Goal: Information Seeking & Learning: Learn about a topic

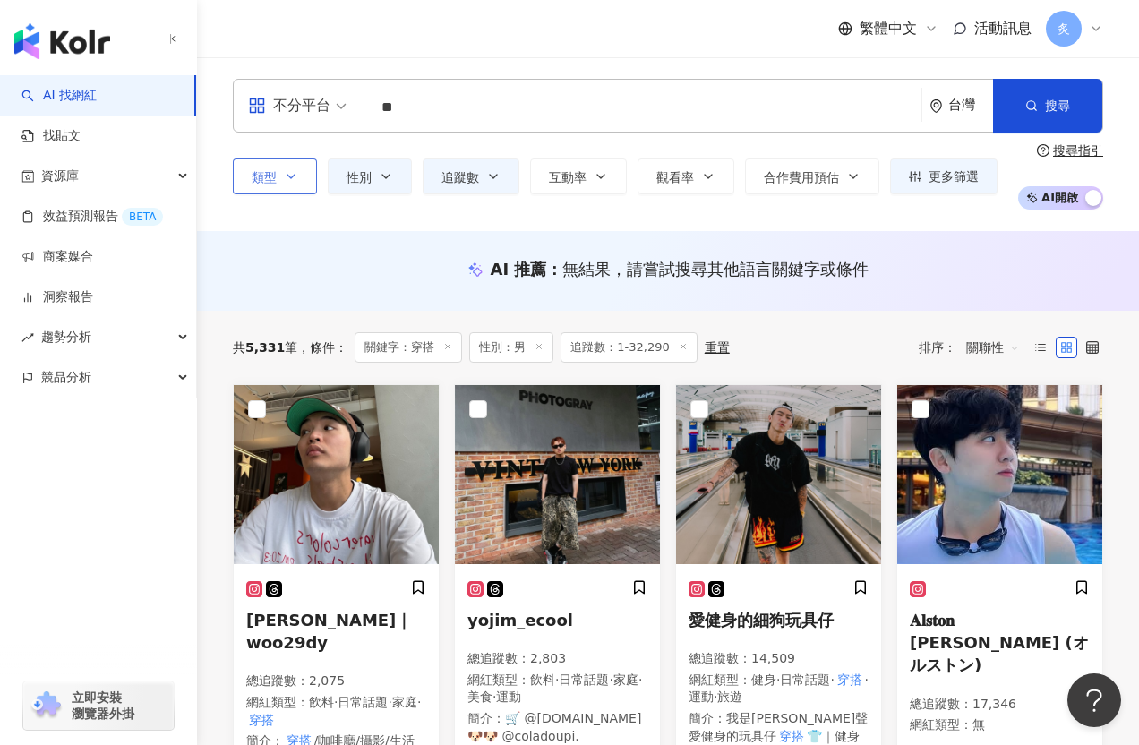
click at [260, 183] on span "類型" at bounding box center [264, 177] width 25 height 14
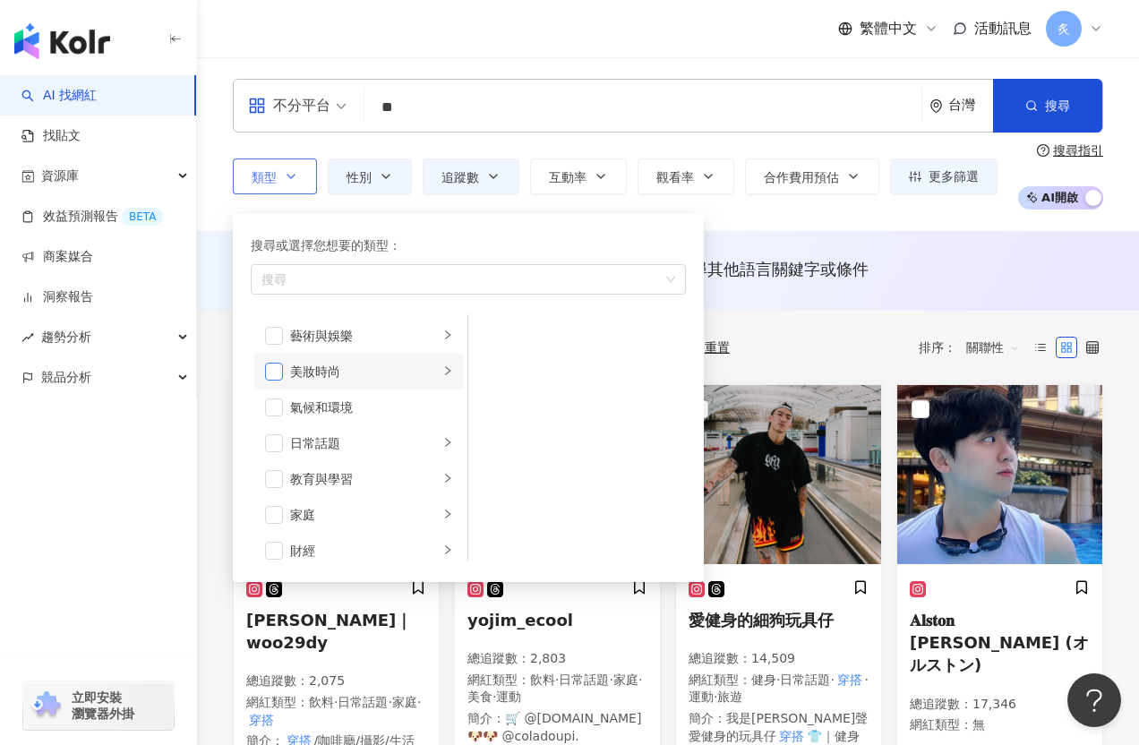
click at [271, 375] on span "button" at bounding box center [274, 372] width 18 height 18
click at [457, 377] on li "美妝時尚" at bounding box center [359, 372] width 210 height 36
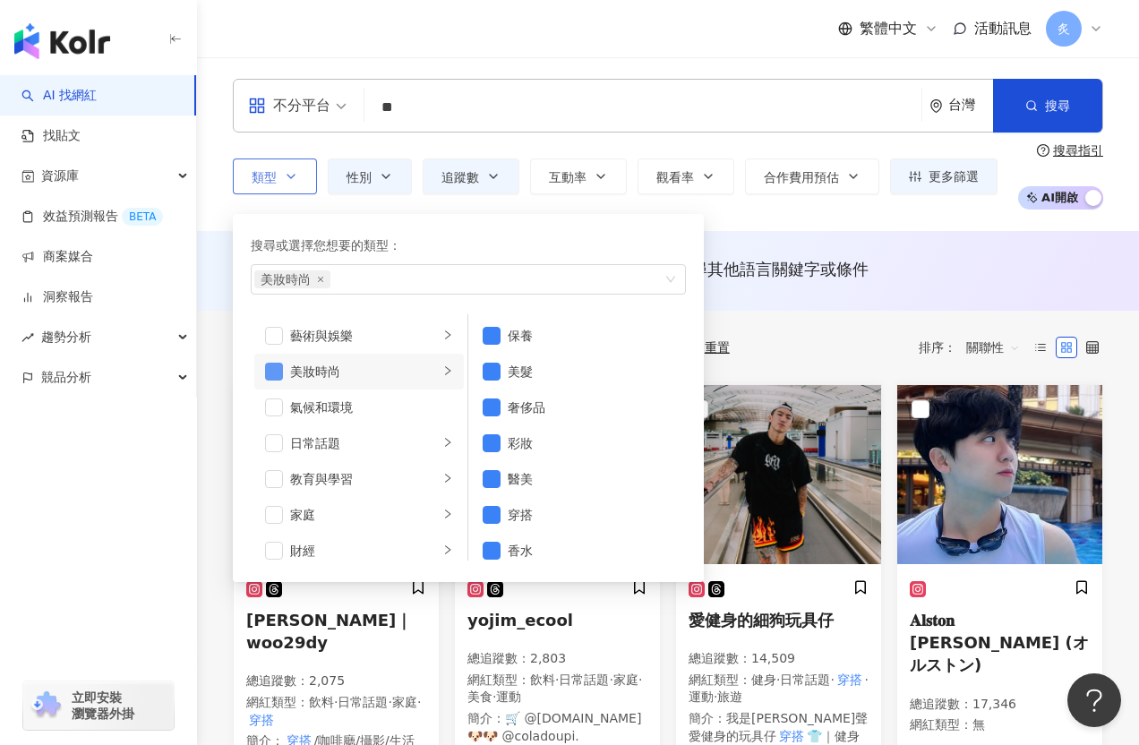
click at [274, 370] on span "button" at bounding box center [274, 372] width 18 height 18
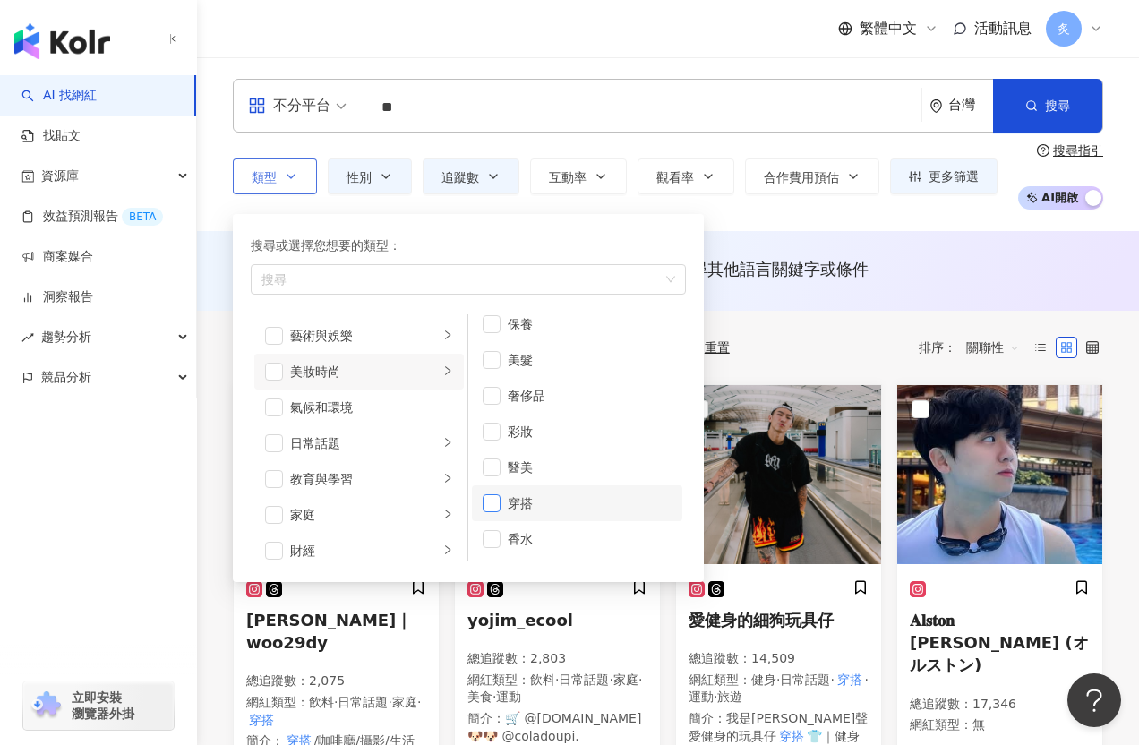
click at [490, 509] on span "button" at bounding box center [492, 503] width 18 height 18
click at [421, 101] on input "**" at bounding box center [643, 107] width 543 height 34
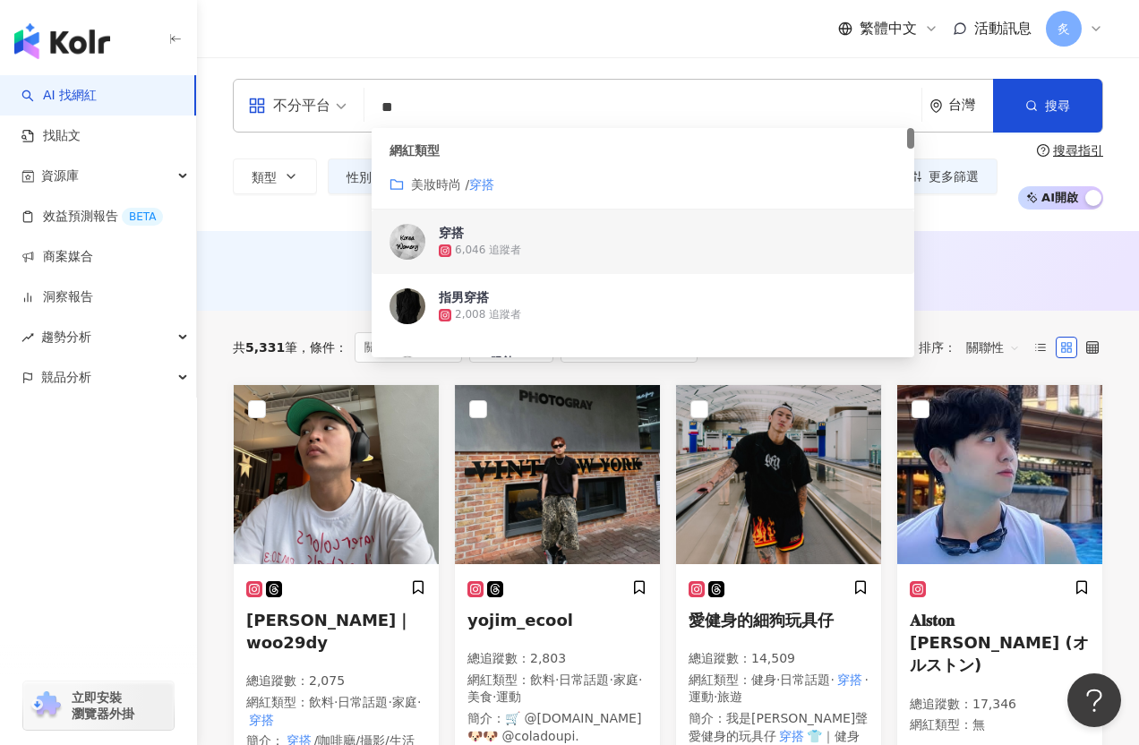
type input "*"
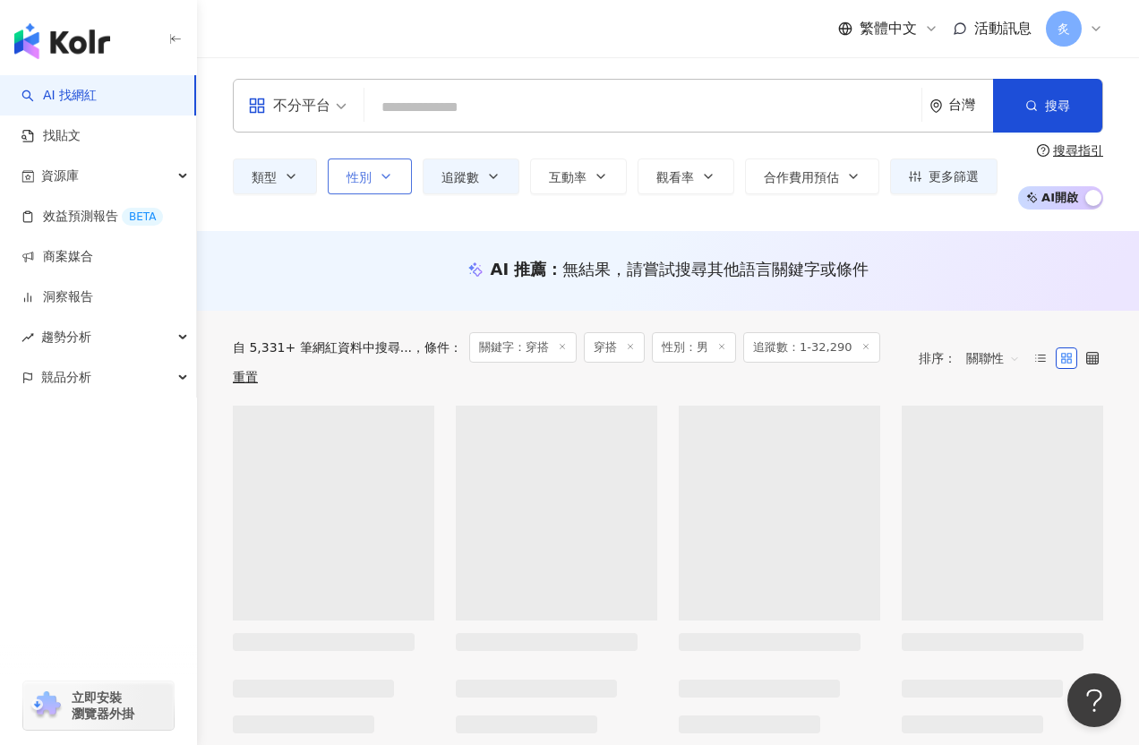
click at [370, 176] on span "性別" at bounding box center [359, 177] width 25 height 14
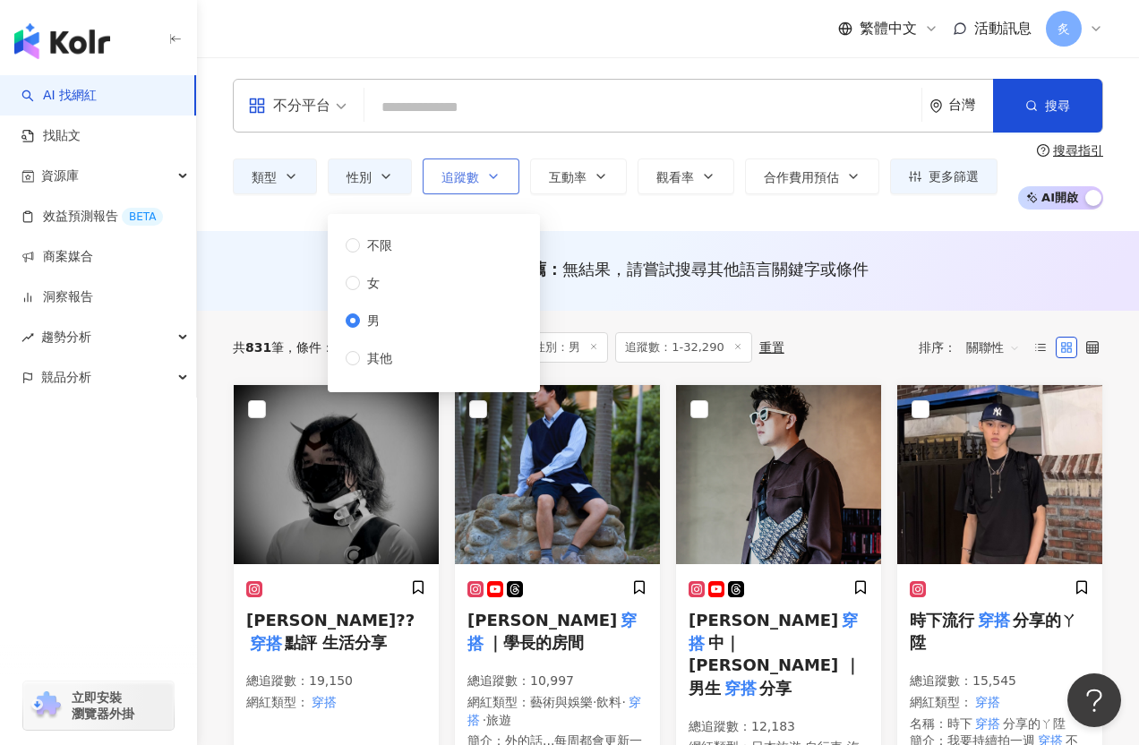
click at [468, 176] on span "追蹤數" at bounding box center [460, 177] width 38 height 14
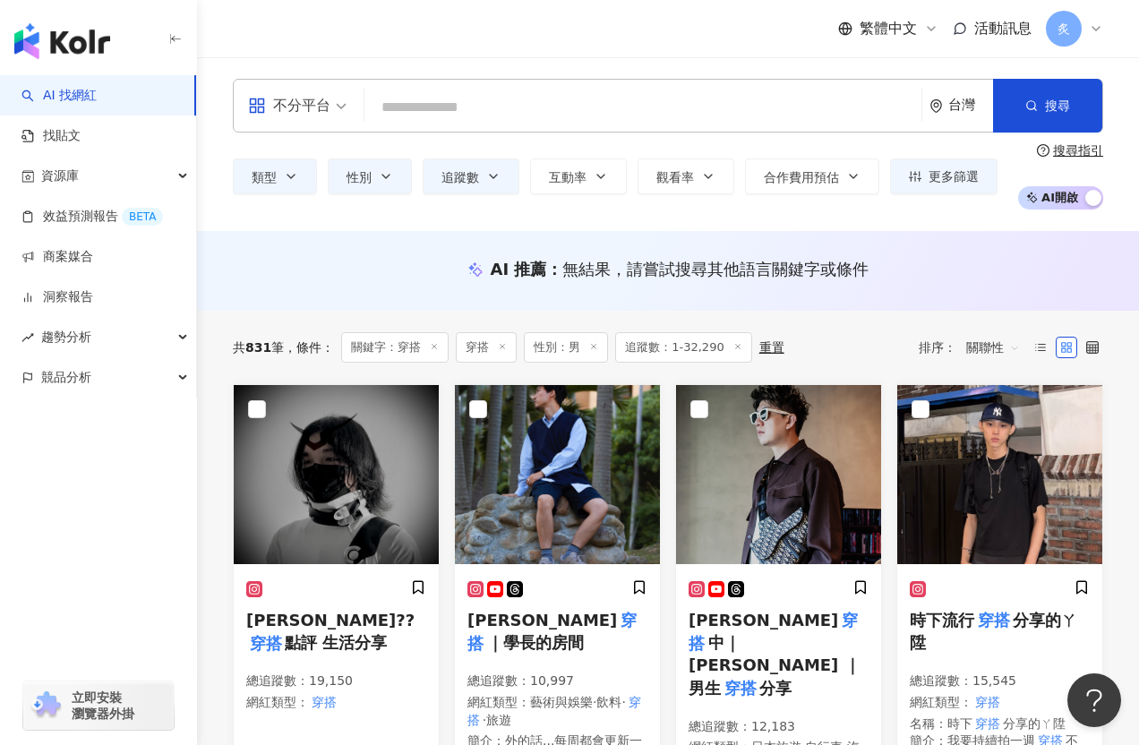
click at [367, 271] on div "AI 推薦 ： 無結果，請嘗試搜尋其他語言關鍵字或條件" at bounding box center [668, 269] width 870 height 22
click at [946, 169] on span "更多篩選" at bounding box center [954, 176] width 50 height 14
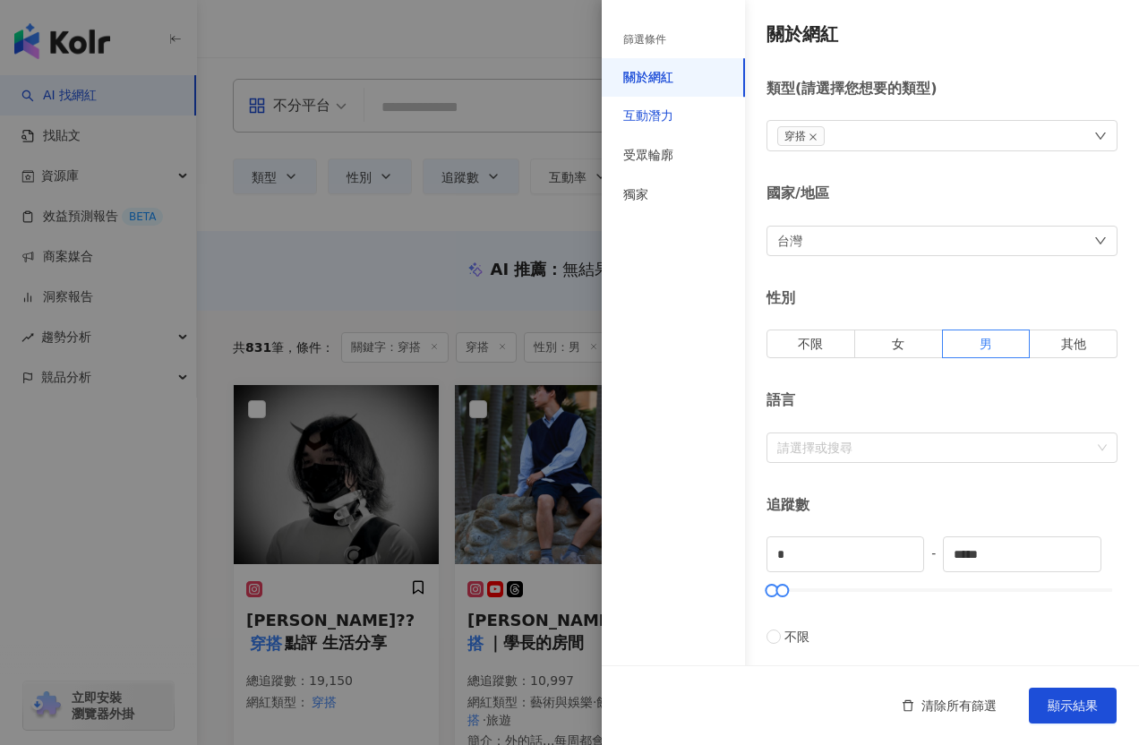
click at [650, 109] on div "互動潛力" at bounding box center [648, 116] width 50 height 18
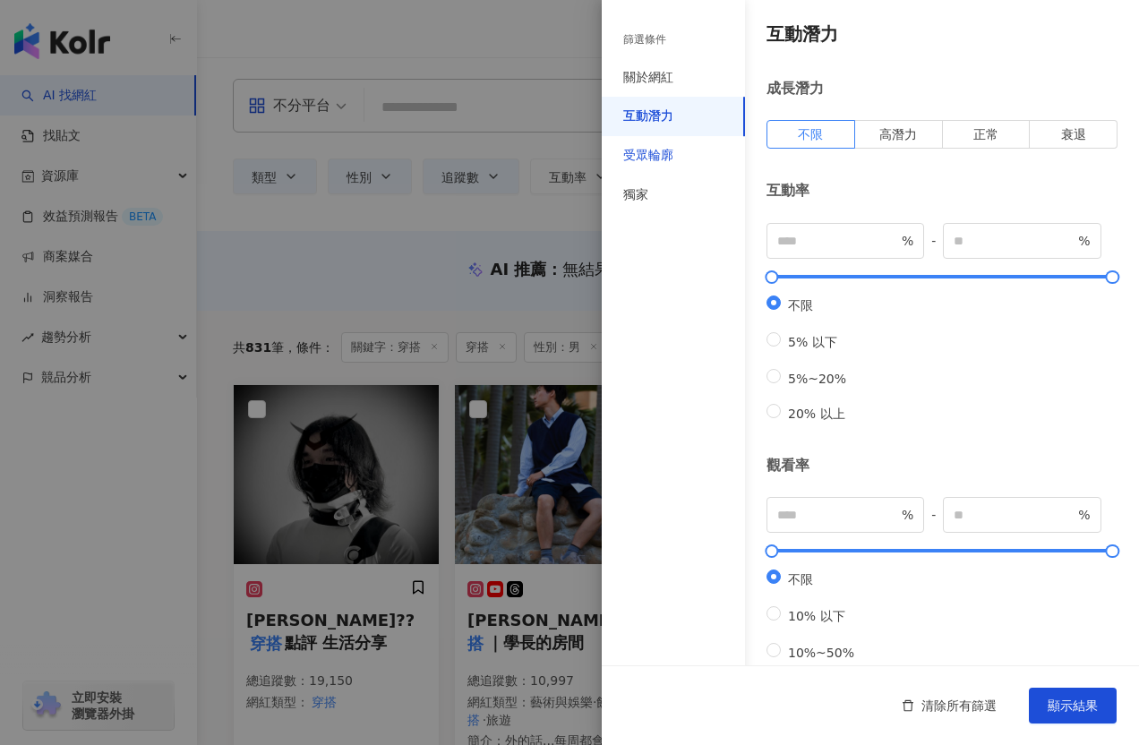
click at [644, 156] on div "受眾輪廓" at bounding box center [648, 156] width 50 height 18
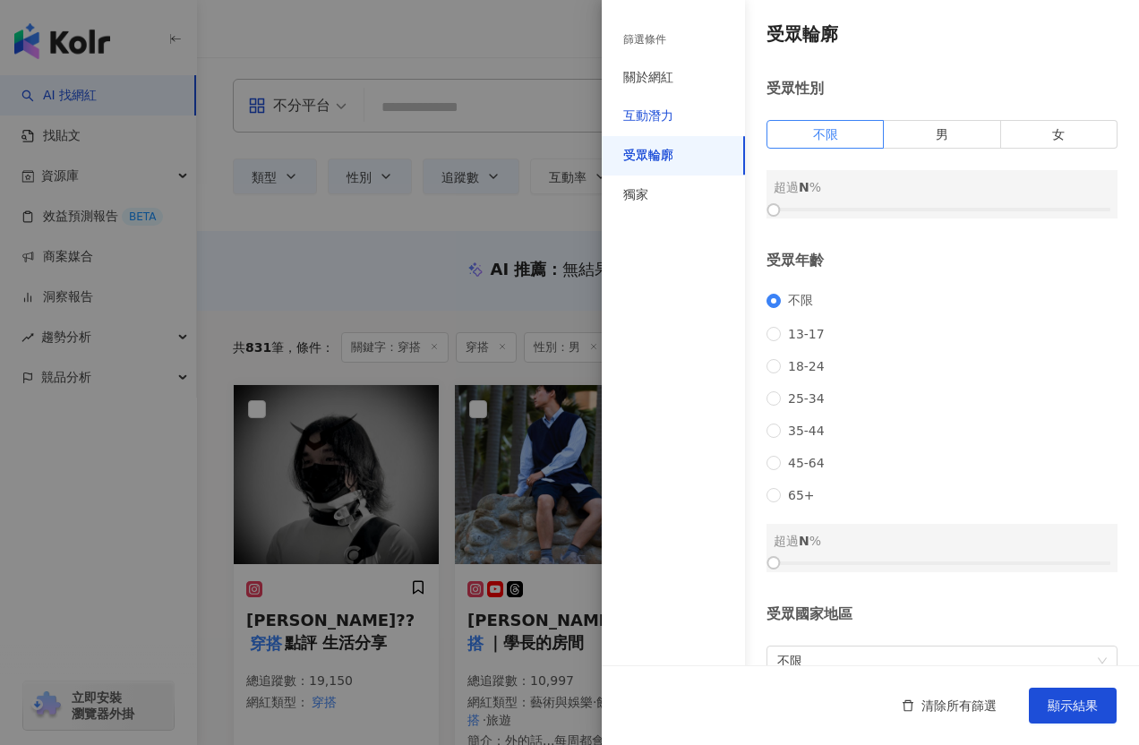
click at [648, 123] on div "互動潛力" at bounding box center [648, 116] width 50 height 18
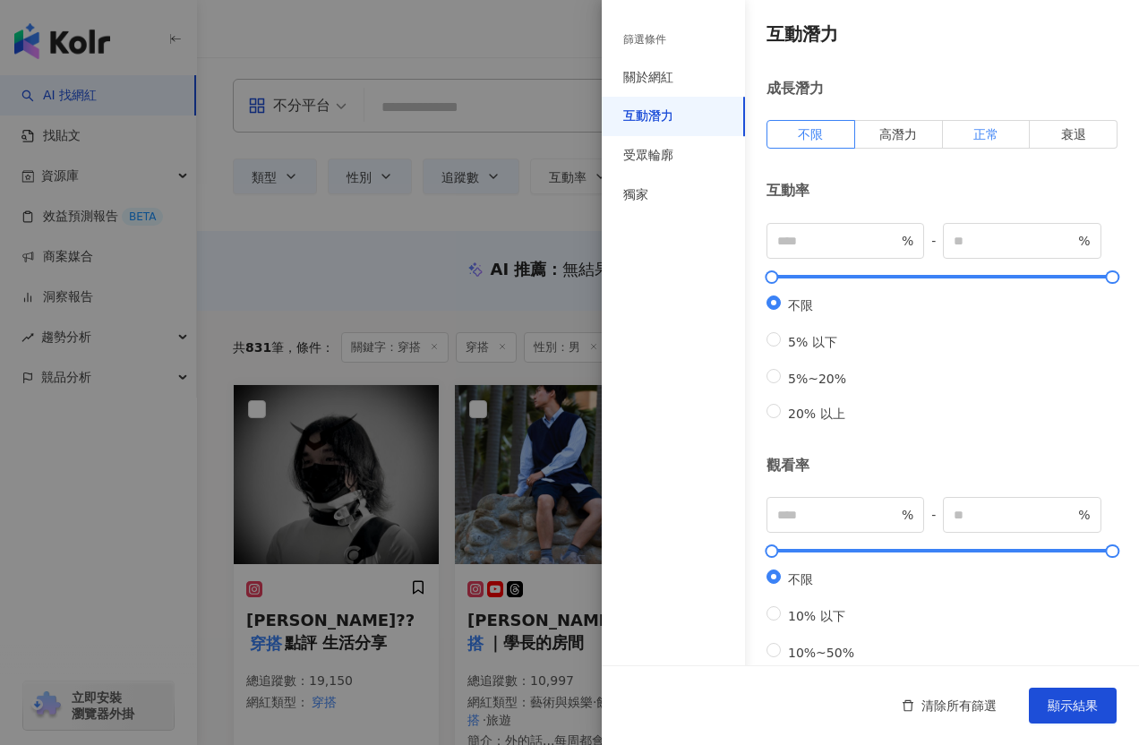
click at [978, 135] on span "正常" at bounding box center [985, 134] width 25 height 14
click at [1063, 703] on span "顯示結果" at bounding box center [1073, 705] width 50 height 14
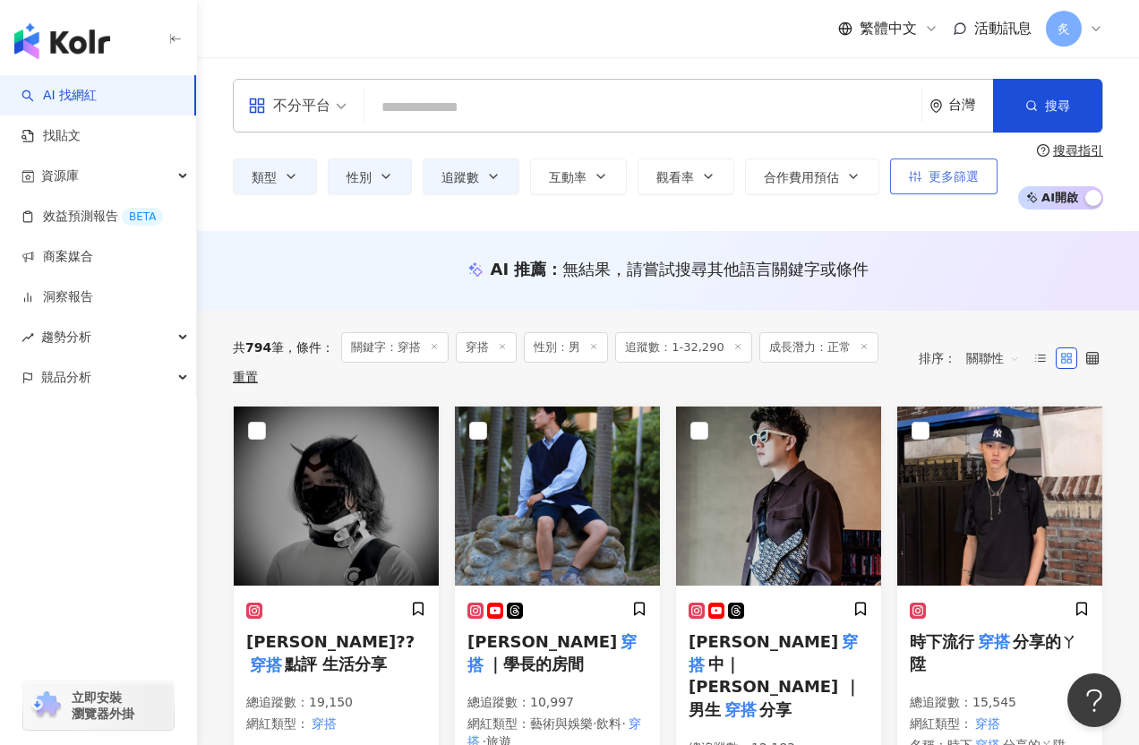
click at [947, 170] on span "更多篩選" at bounding box center [954, 176] width 50 height 14
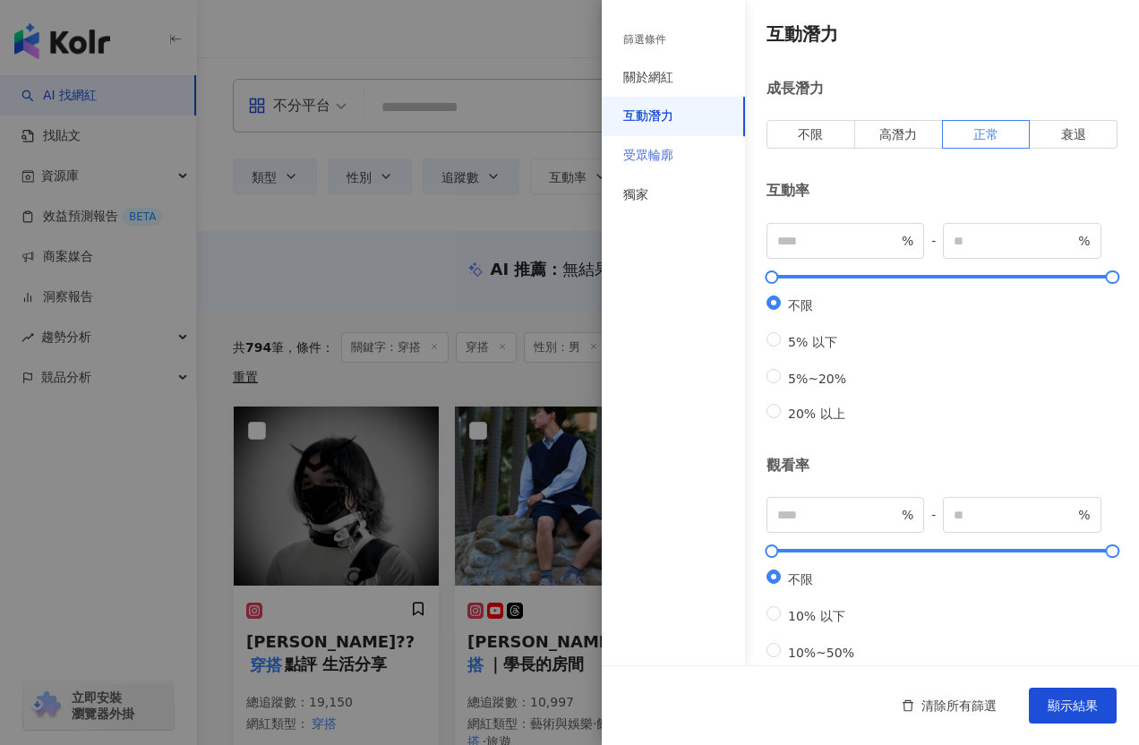
click at [652, 172] on div "受眾輪廓" at bounding box center [673, 155] width 143 height 39
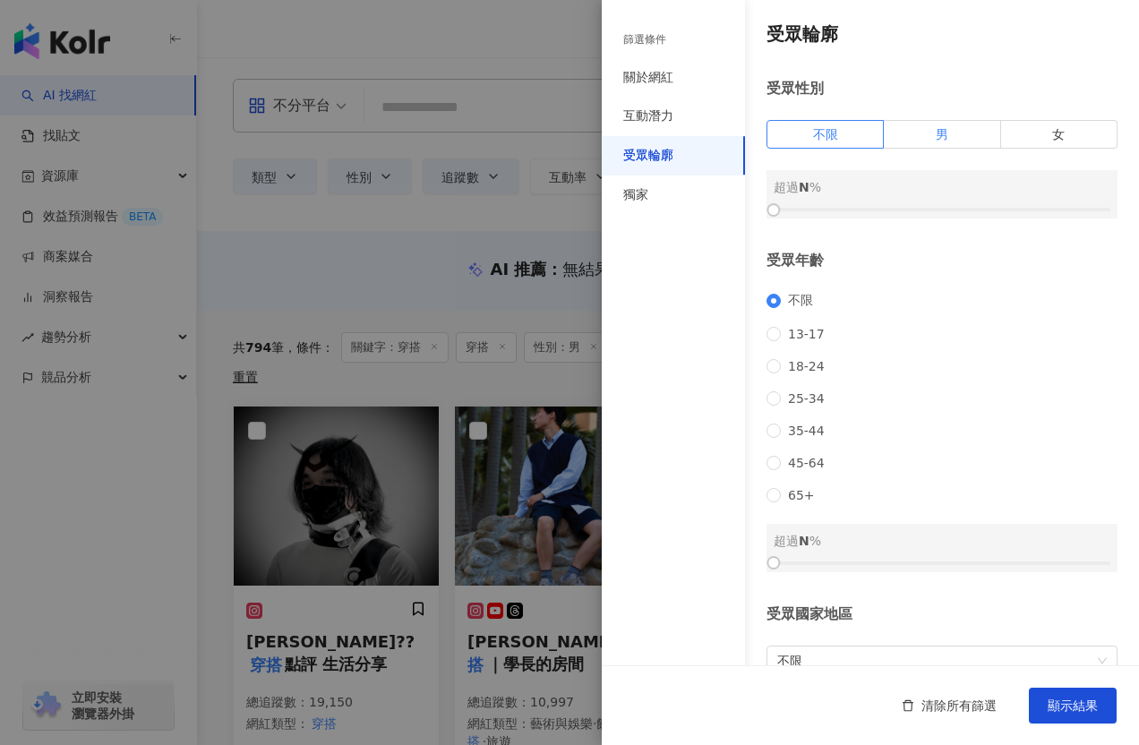
click at [939, 136] on span "男" at bounding box center [942, 134] width 13 height 14
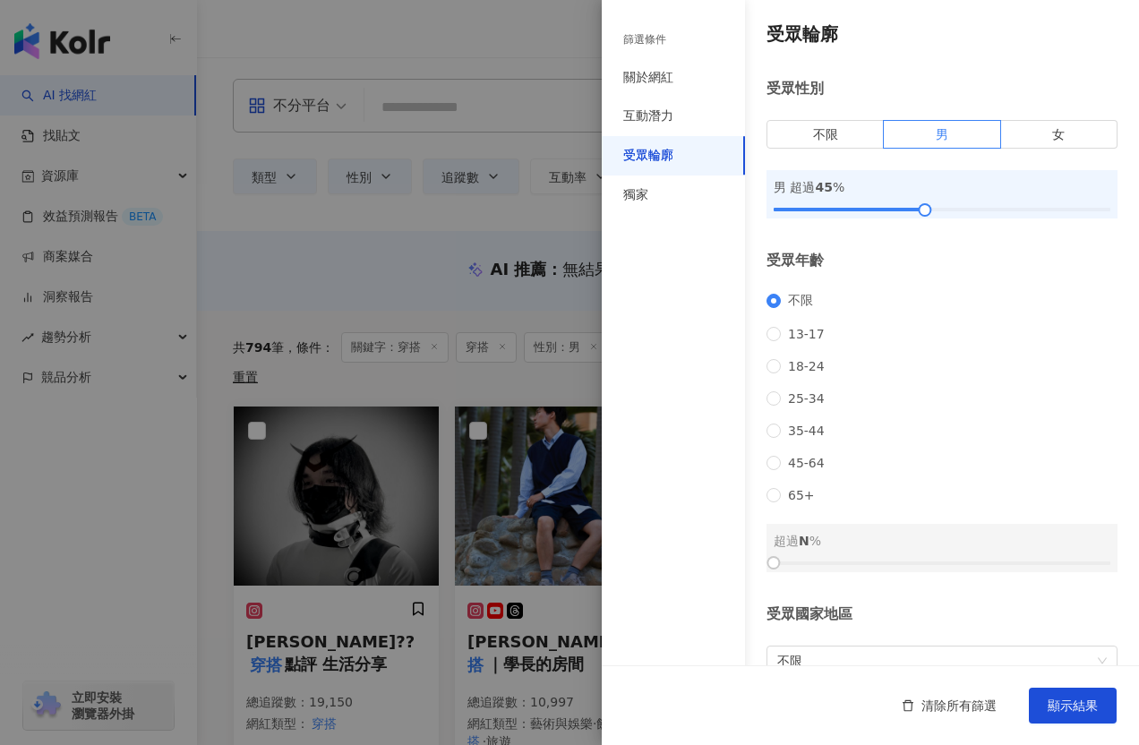
drag, startPoint x: 885, startPoint y: 212, endPoint x: 923, endPoint y: 224, distance: 40.2
click at [923, 224] on div "受眾輪廓 受眾性別 不限 男 女 男 超過 45 % 受眾年齡 不限 13-17 18-24 25-34 35-44 45-64 65+ 超過 N % 受眾國…" at bounding box center [870, 383] width 537 height 767
click at [1051, 698] on span "顯示結果" at bounding box center [1073, 705] width 50 height 14
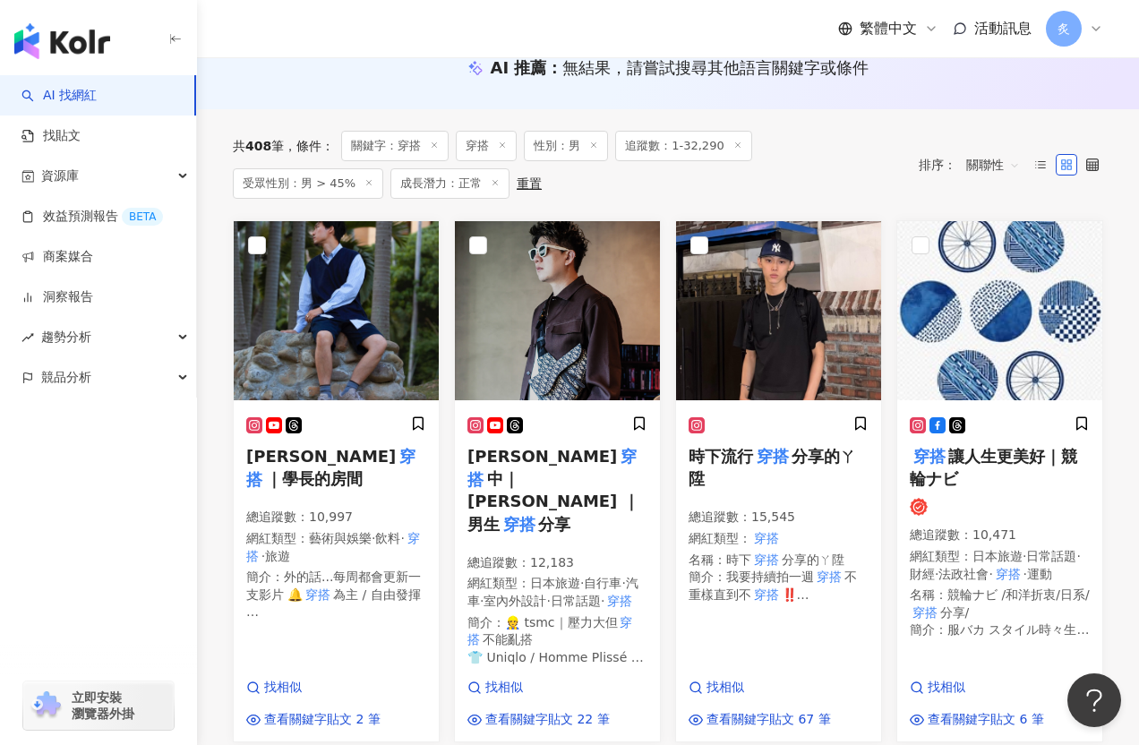
scroll to position [197, 0]
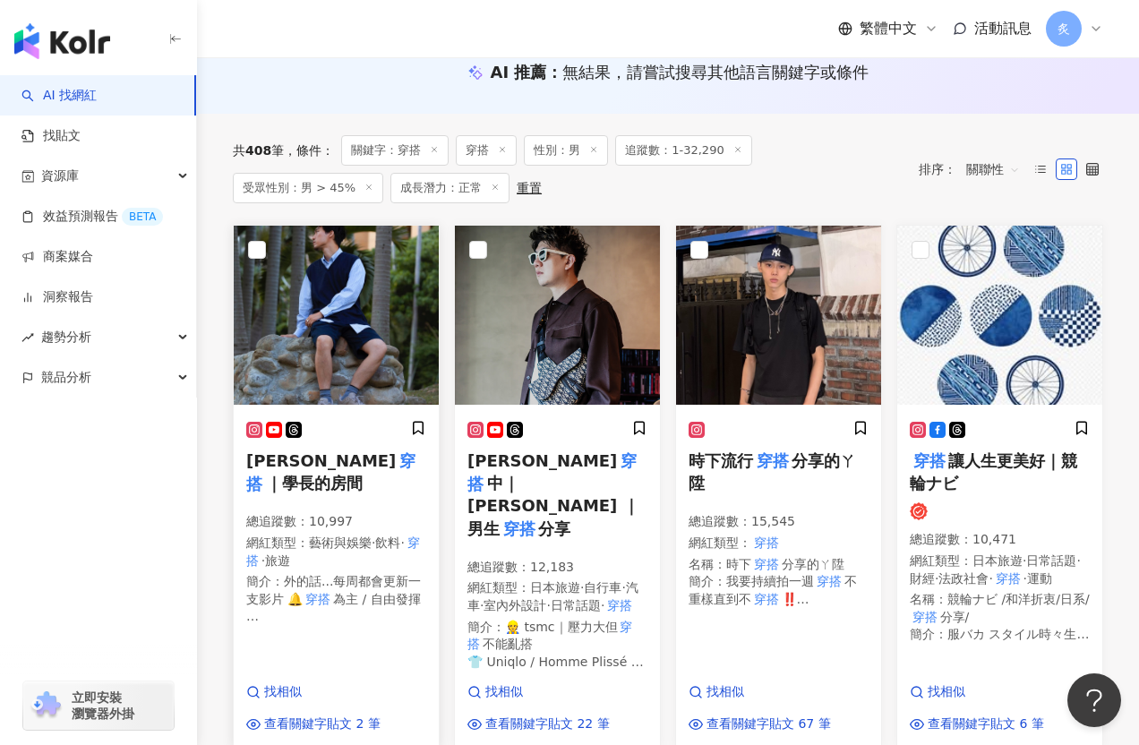
click at [347, 449] on h5 "Alan 穿搭 ｜學長的房間" at bounding box center [336, 471] width 180 height 45
click at [475, 339] on img at bounding box center [557, 315] width 205 height 179
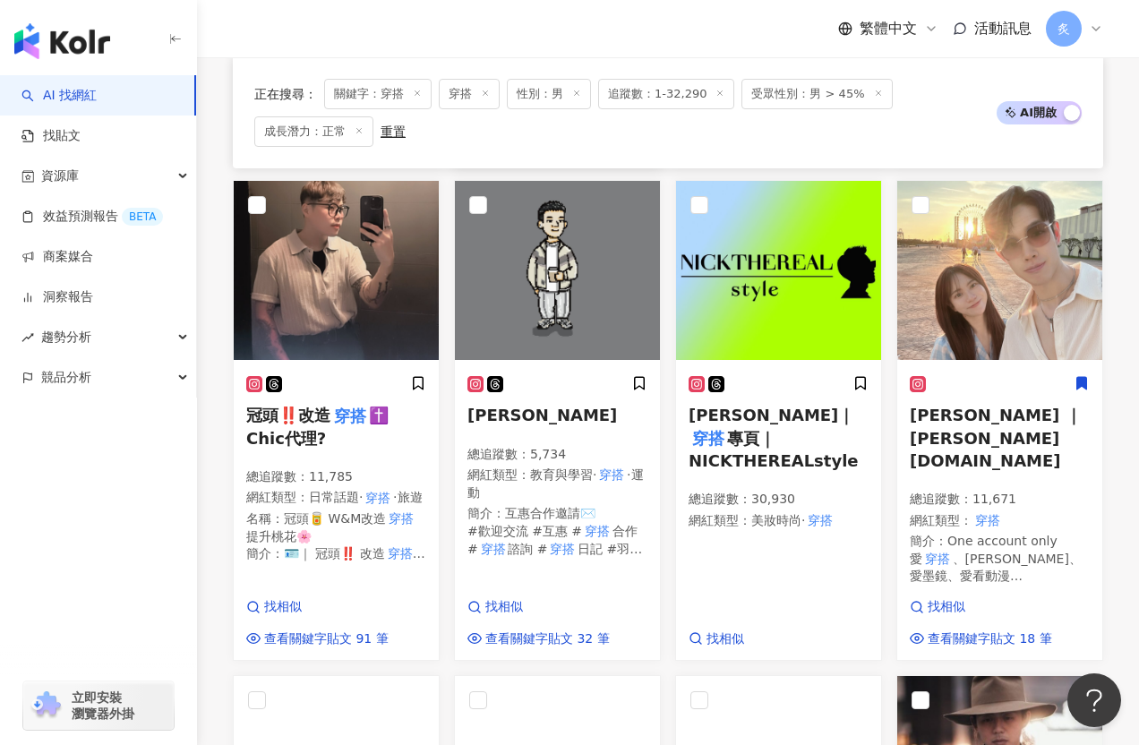
scroll to position [774, 0]
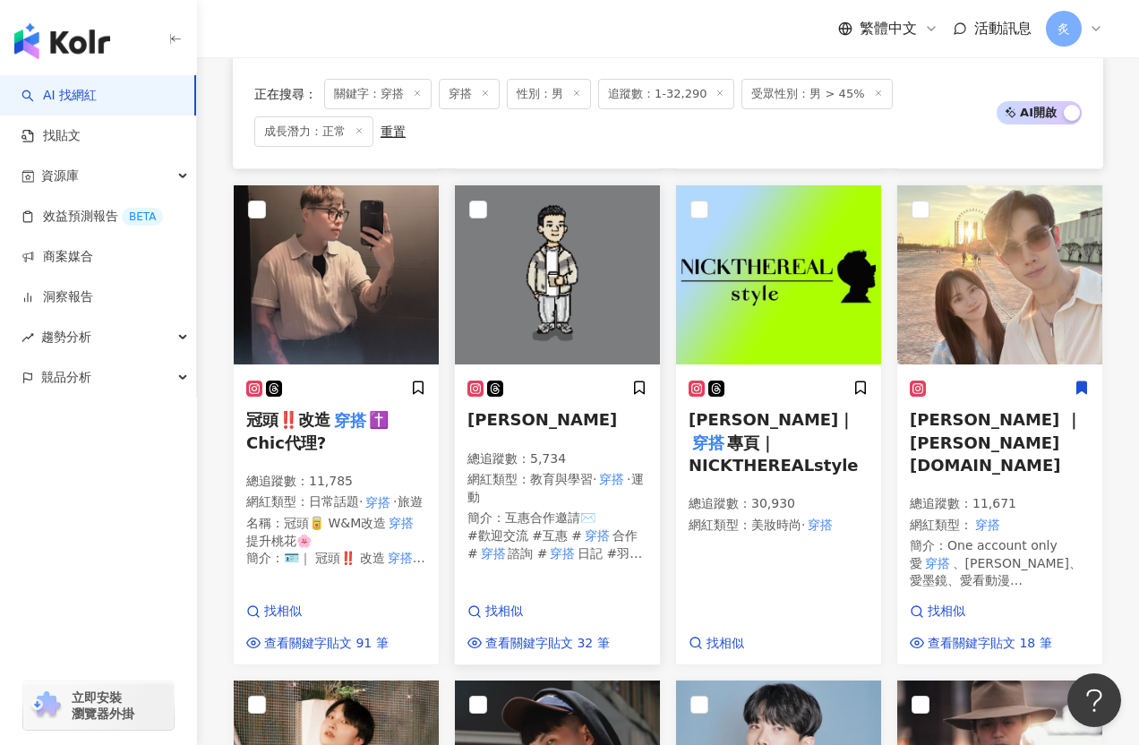
click at [550, 293] on img at bounding box center [557, 274] width 205 height 179
click at [959, 348] on img at bounding box center [999, 274] width 205 height 179
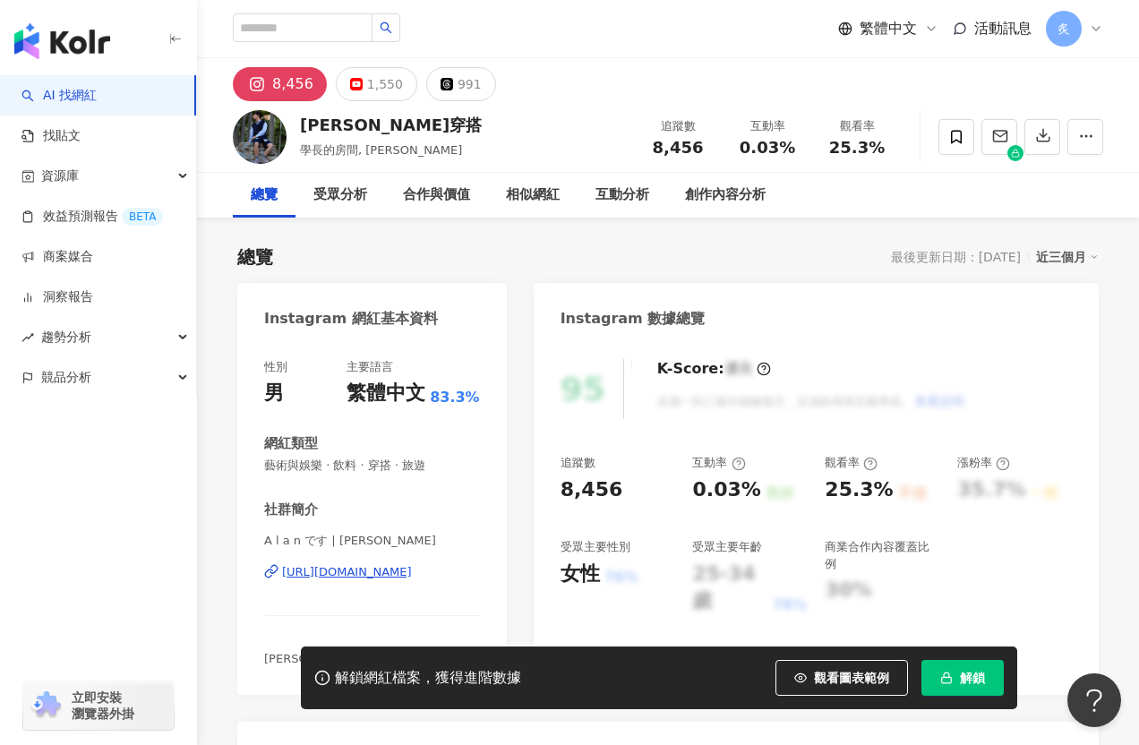
click at [303, 572] on div "https://www.instagram.com/alan_shoot_yesterday/" at bounding box center [347, 572] width 130 height 16
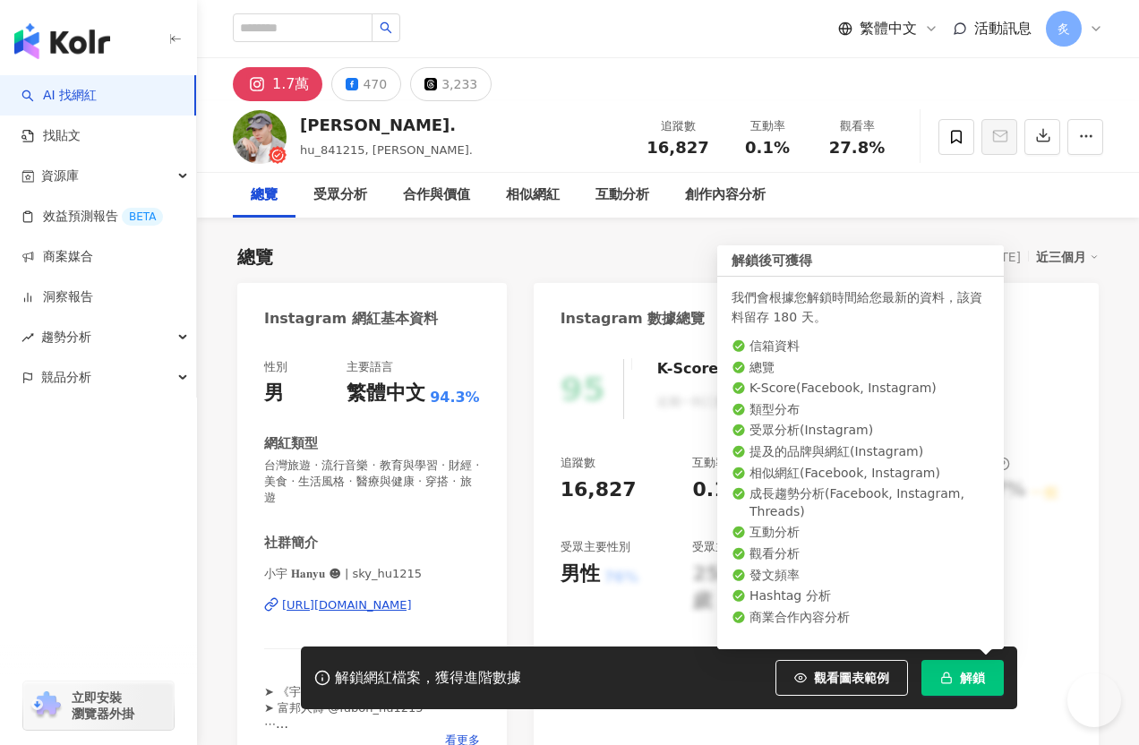
click at [935, 689] on button "解鎖" at bounding box center [962, 678] width 82 height 36
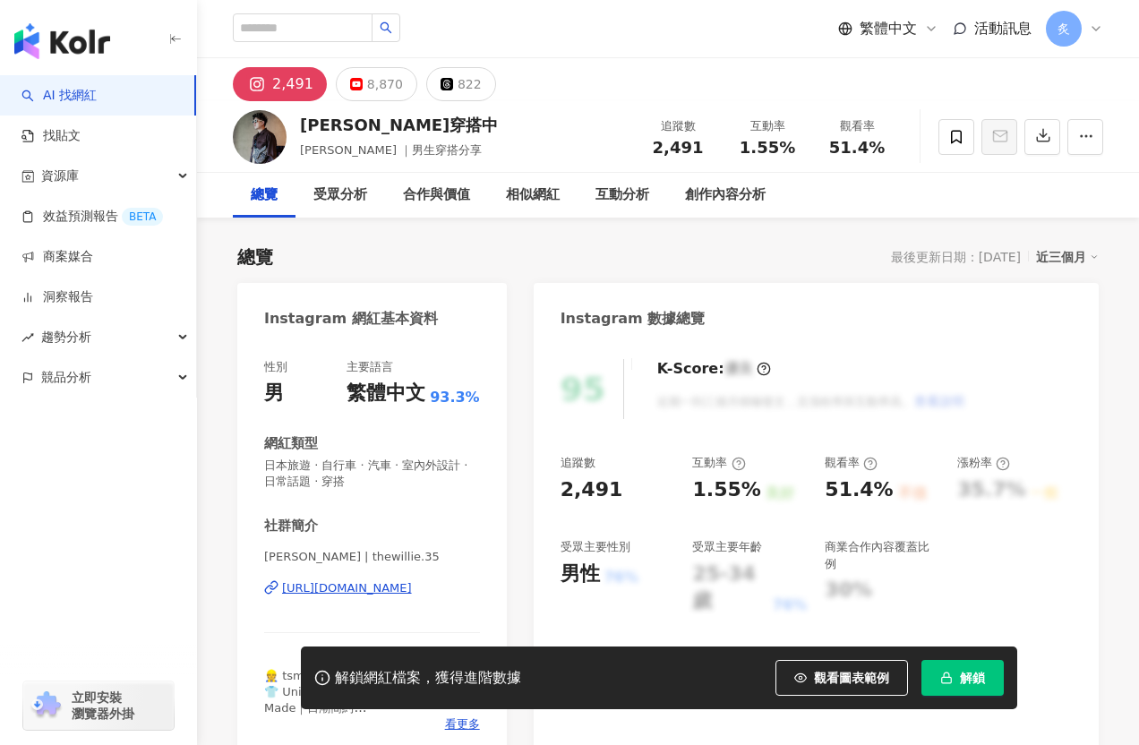
click at [304, 586] on div "https://www.instagram.com/thewillie.35/" at bounding box center [347, 588] width 130 height 16
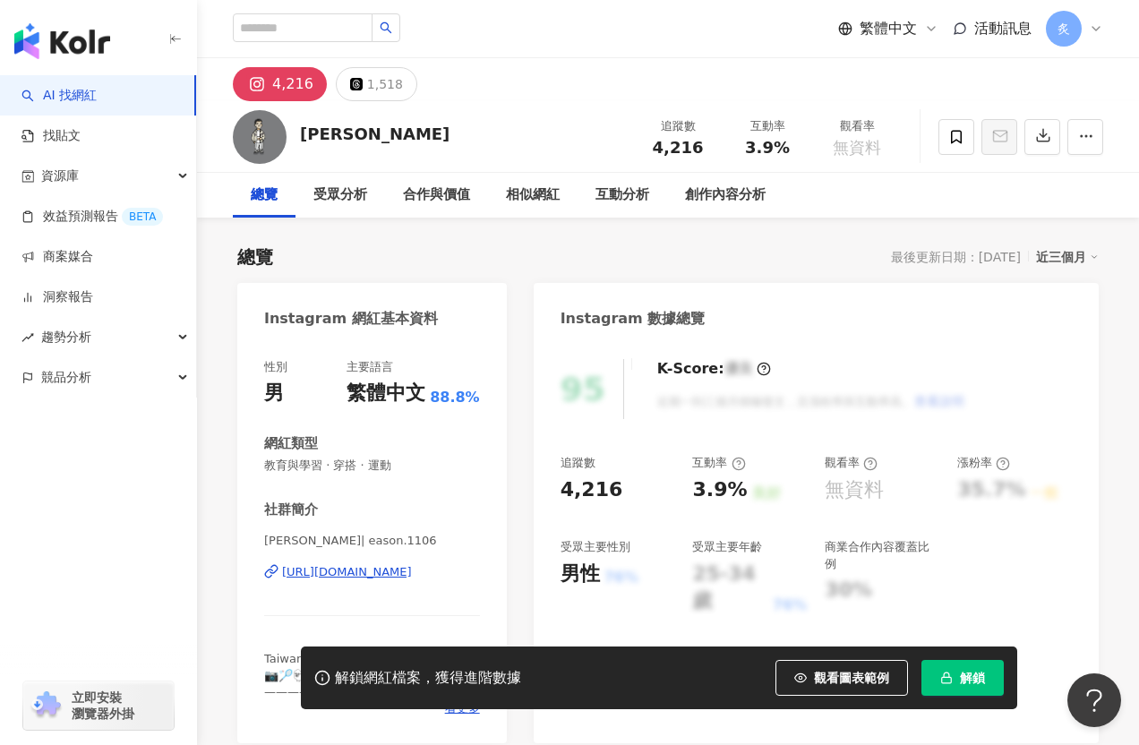
scroll to position [193, 0]
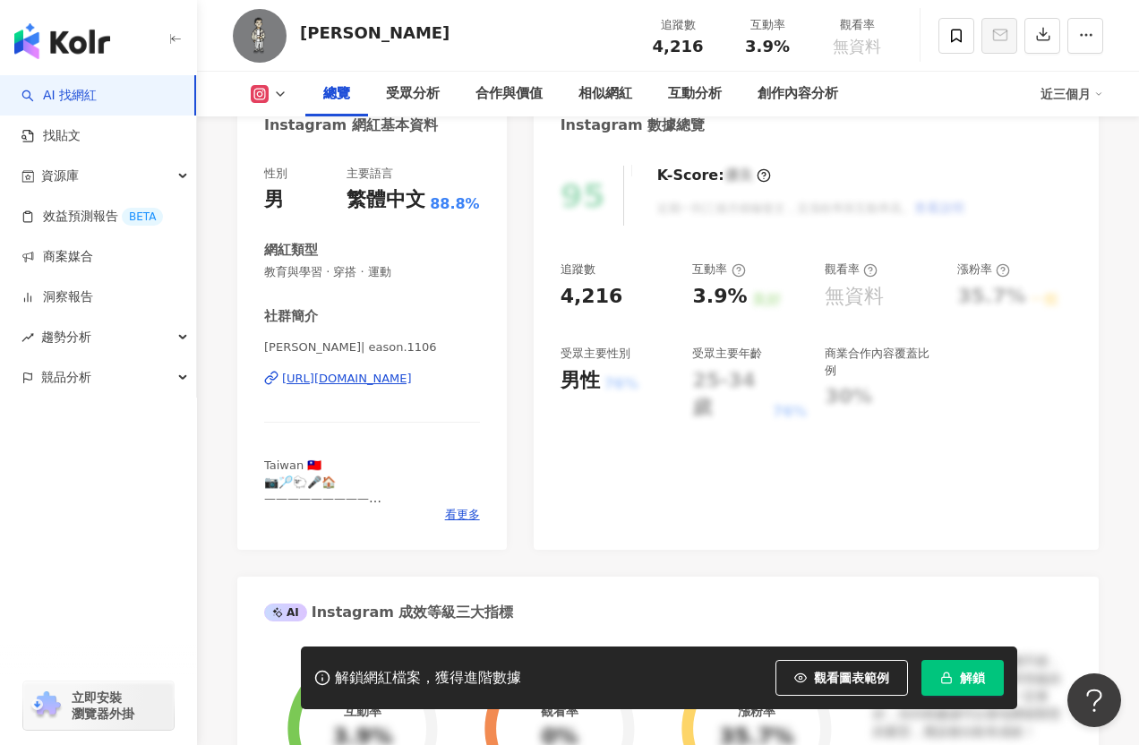
click at [321, 385] on div "[URL][DOMAIN_NAME]" at bounding box center [347, 379] width 130 height 16
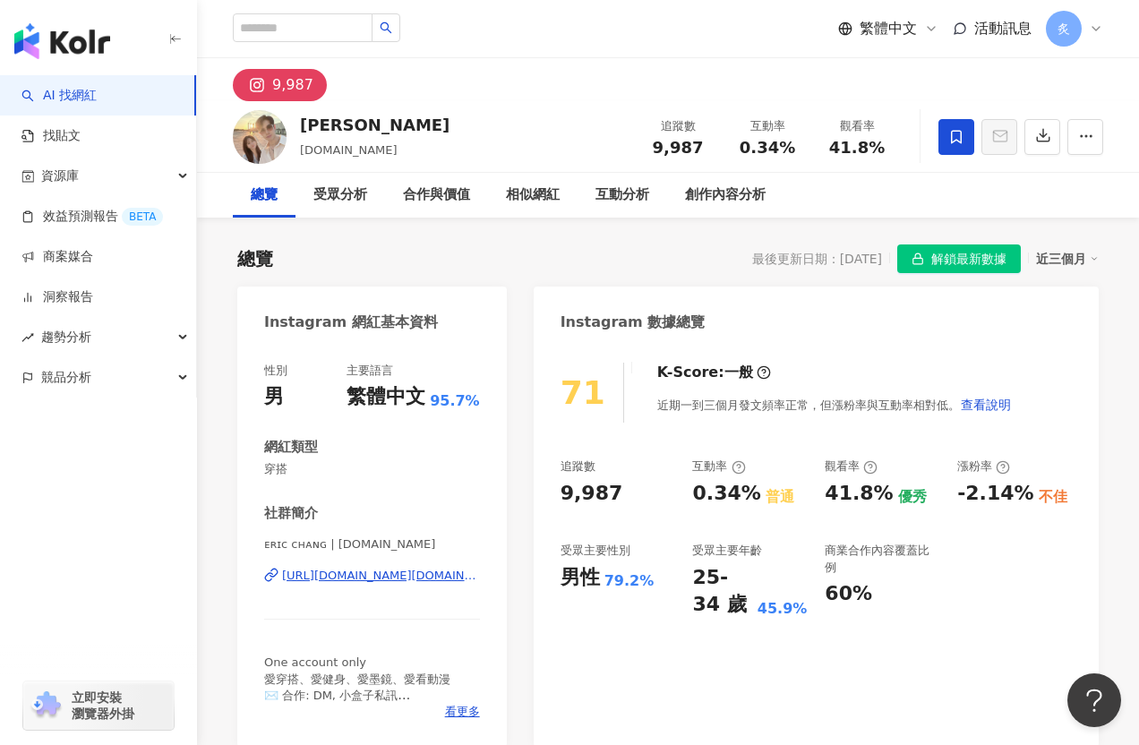
click at [372, 572] on div "[URL][DOMAIN_NAME][DOMAIN_NAME]" at bounding box center [381, 576] width 198 height 16
